Goal: Navigation & Orientation: Understand site structure

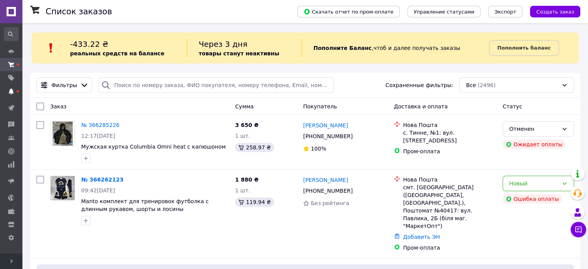
click at [14, 89] on icon at bounding box center [11, 91] width 6 height 6
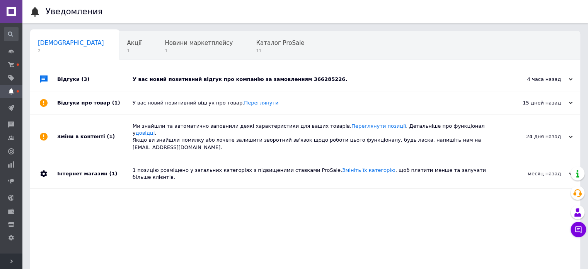
click at [569, 82] on div "4 часа назад" at bounding box center [533, 79] width 77 height 7
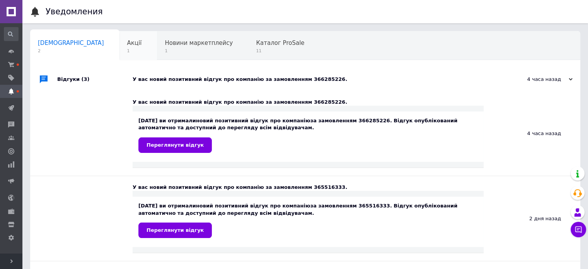
click at [119, 47] on div "Акції 1" at bounding box center [138, 45] width 38 height 29
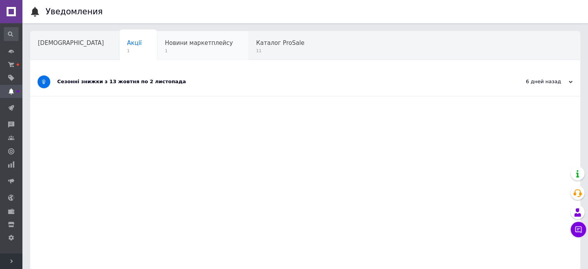
click at [165, 52] on span "1" at bounding box center [199, 51] width 68 height 6
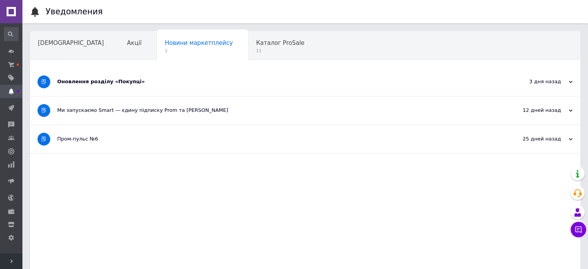
click at [557, 85] on div "3 дня назад" at bounding box center [533, 81] width 77 height 7
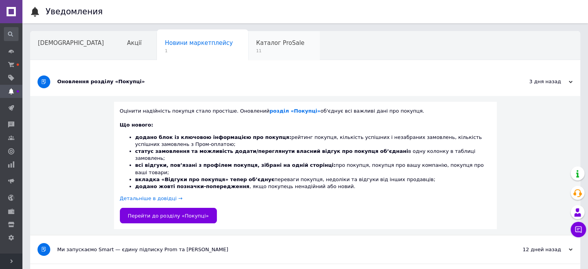
click at [256, 50] on span "11" at bounding box center [280, 51] width 48 height 6
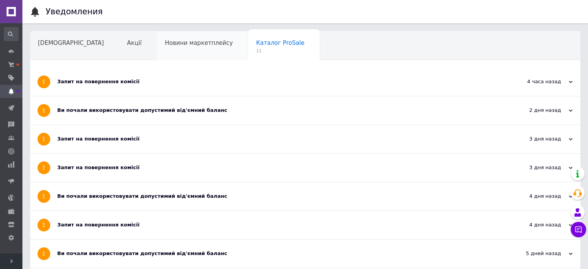
click at [172, 46] on span "Новини маркетплейсу" at bounding box center [199, 42] width 68 height 7
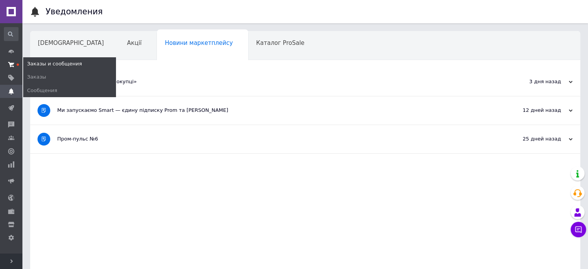
click at [12, 60] on link "Заказы и сообщения" at bounding box center [11, 64] width 22 height 13
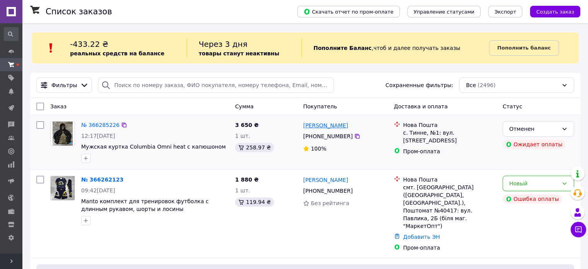
click at [323, 129] on link "[PERSON_NAME]" at bounding box center [325, 125] width 45 height 8
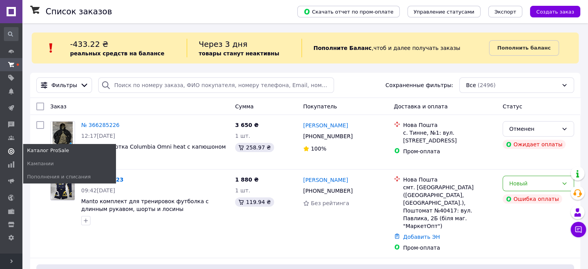
click at [16, 147] on link "Каталог ProSale" at bounding box center [11, 150] width 22 height 13
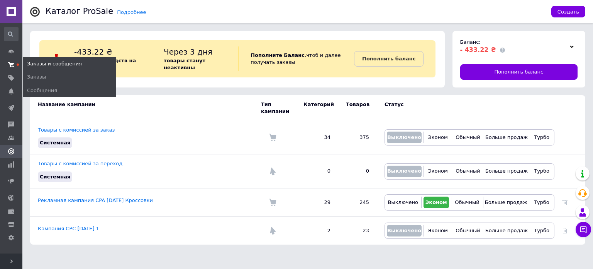
click at [11, 63] on use at bounding box center [11, 64] width 6 height 5
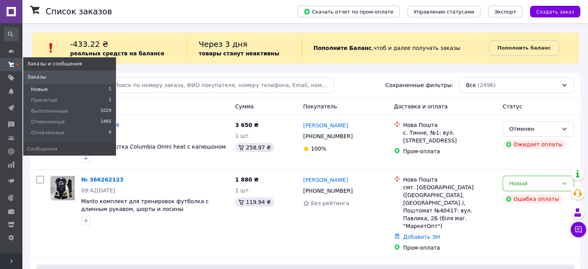
click at [40, 89] on span "Новые" at bounding box center [39, 89] width 17 height 7
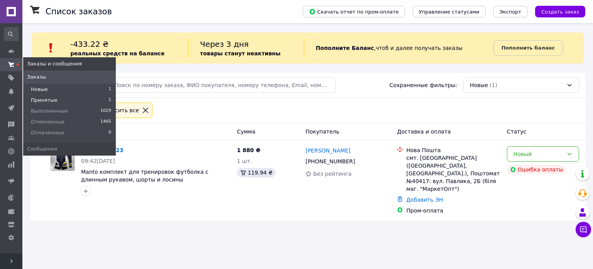
click at [42, 99] on span "Принятые" at bounding box center [44, 100] width 27 height 7
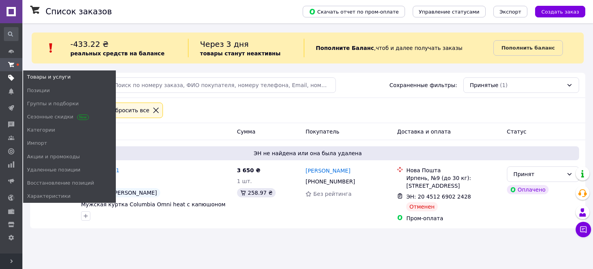
click at [11, 79] on use at bounding box center [11, 78] width 6 height 6
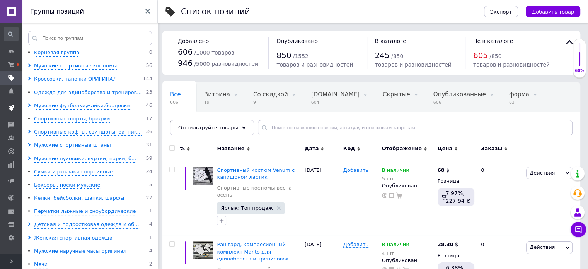
click at [11, 107] on use at bounding box center [11, 108] width 6 height 6
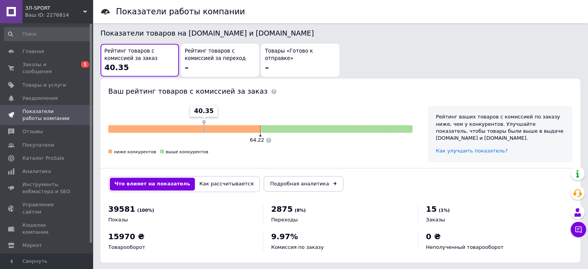
scroll to position [415, 0]
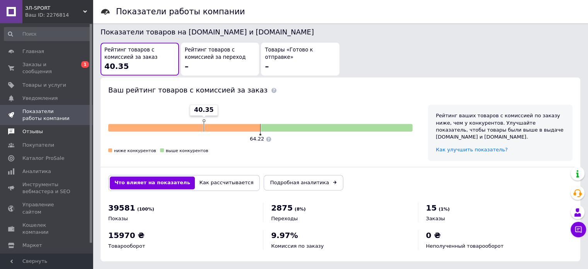
click at [37, 128] on span "Отзывы" at bounding box center [32, 131] width 20 height 7
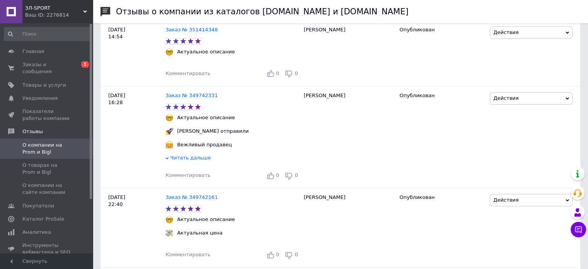
scroll to position [386, 0]
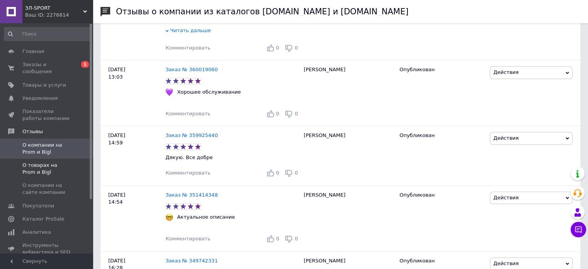
click at [49, 161] on span "О товарах на Prom и Bigl" at bounding box center [46, 168] width 49 height 14
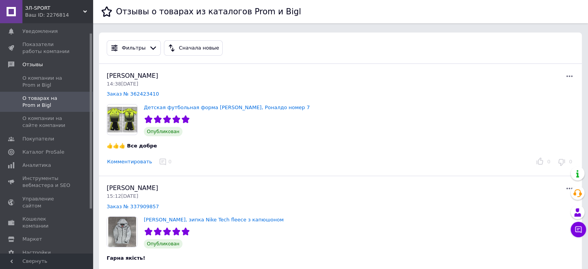
scroll to position [71, 0]
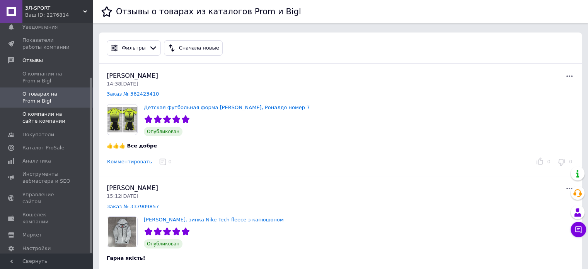
click at [35, 115] on span "О компании на сайте компании" at bounding box center [46, 117] width 49 height 14
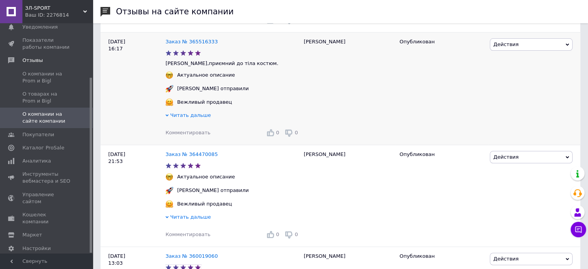
scroll to position [193, 0]
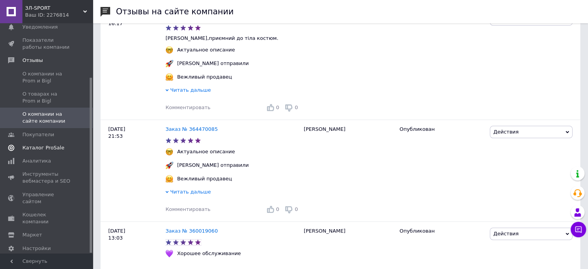
click at [52, 144] on span "Каталог ProSale" at bounding box center [43, 147] width 42 height 7
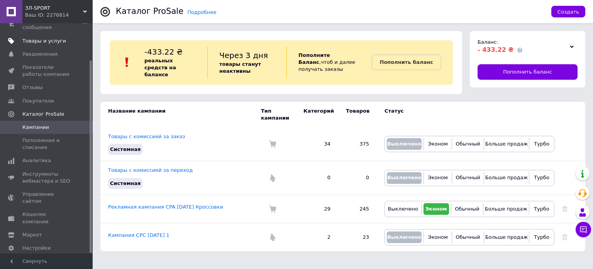
click at [37, 38] on link "Товары и услуги" at bounding box center [47, 40] width 95 height 13
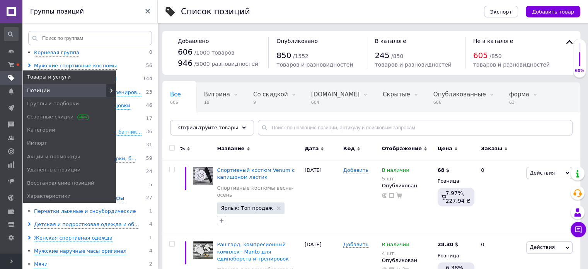
click at [53, 116] on span "Сезонные скидки" at bounding box center [57, 116] width 60 height 7
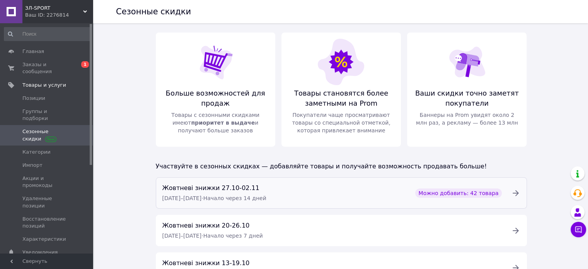
click at [515, 193] on icon at bounding box center [515, 192] width 9 height 9
